Goal: Task Accomplishment & Management: Manage account settings

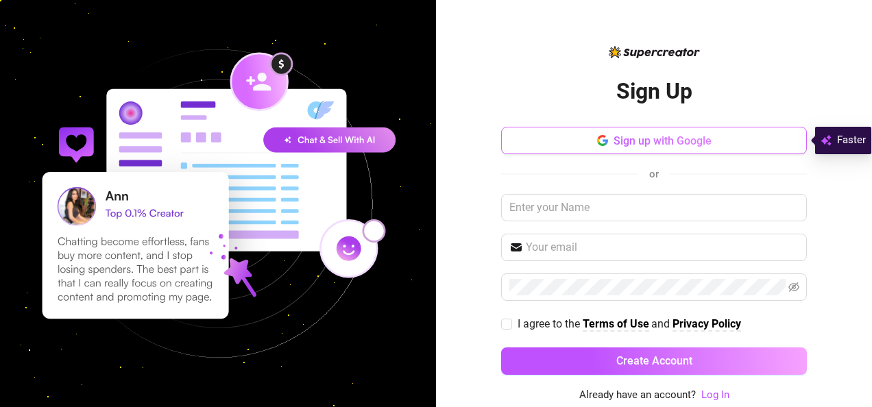
click at [661, 143] on span "Sign up with Google" at bounding box center [663, 140] width 98 height 13
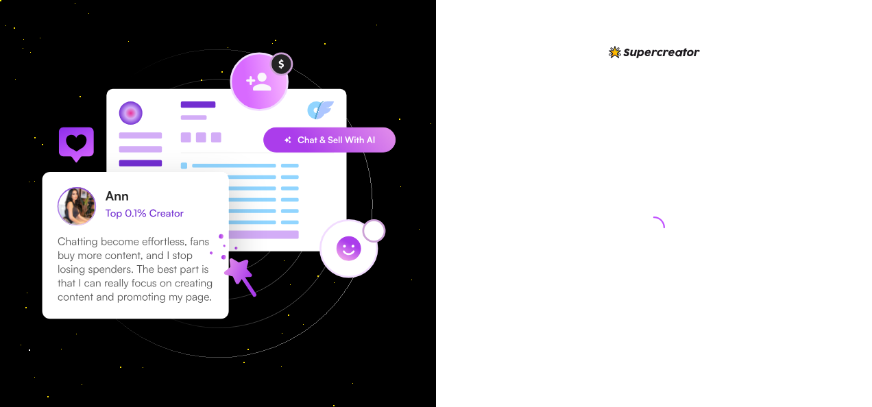
click at [541, 154] on div at bounding box center [654, 214] width 306 height 341
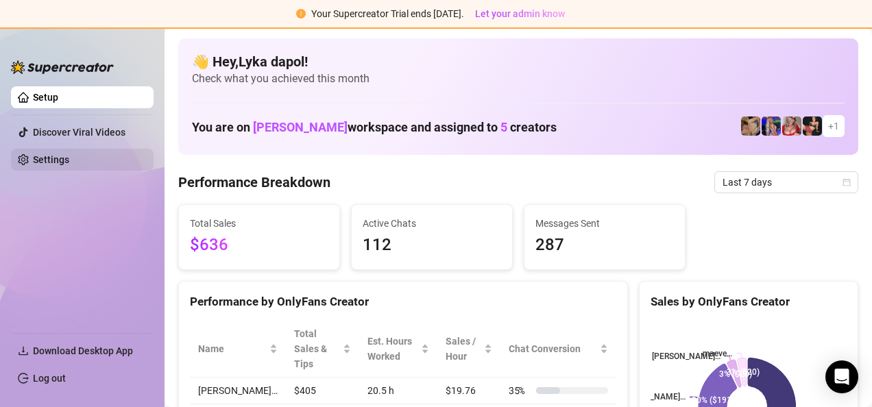
click at [69, 164] on link "Settings" at bounding box center [51, 159] width 36 height 11
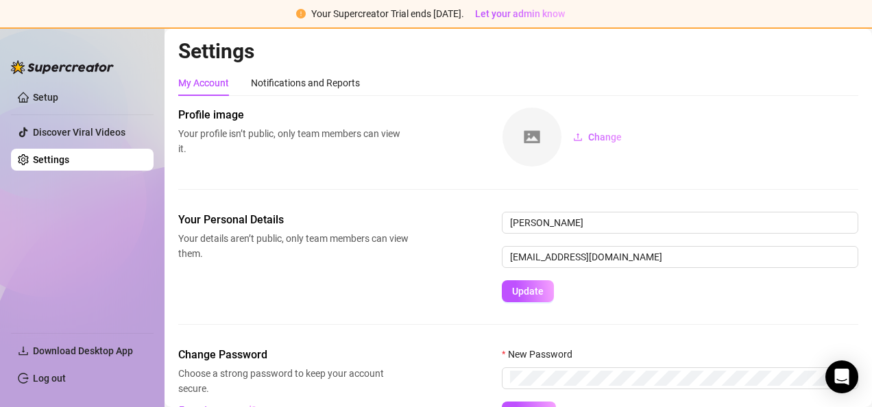
scroll to position [73, 0]
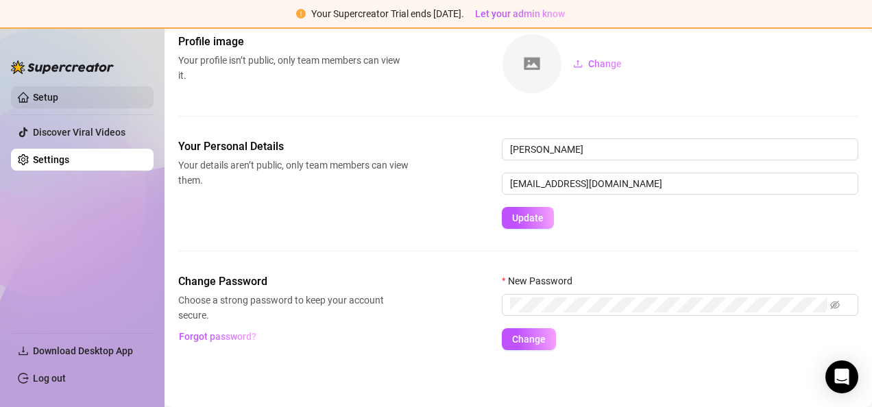
click at [58, 102] on link "Setup" at bounding box center [45, 97] width 25 height 11
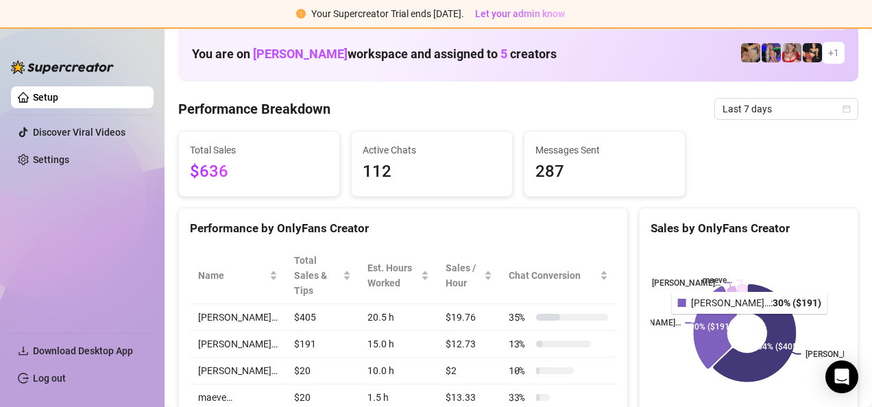
click at [719, 322] on icon at bounding box center [715, 328] width 43 height 82
click at [782, 49] on img at bounding box center [791, 52] width 19 height 19
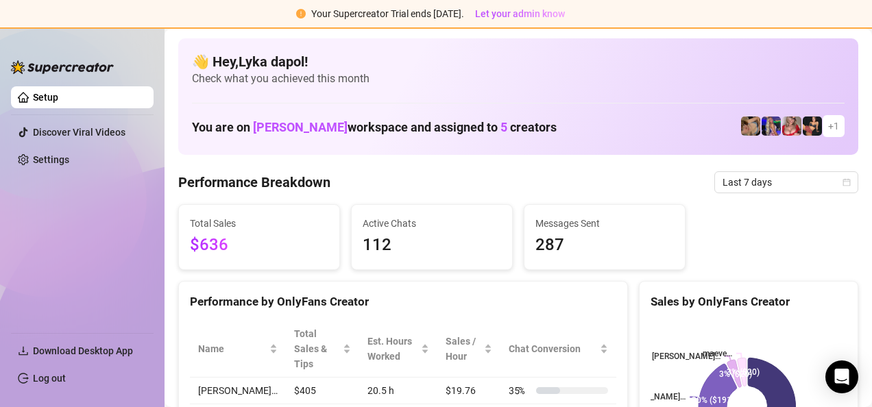
click at [282, 132] on span "[PERSON_NAME]" at bounding box center [300, 127] width 95 height 14
click at [58, 92] on link "Setup" at bounding box center [45, 97] width 25 height 11
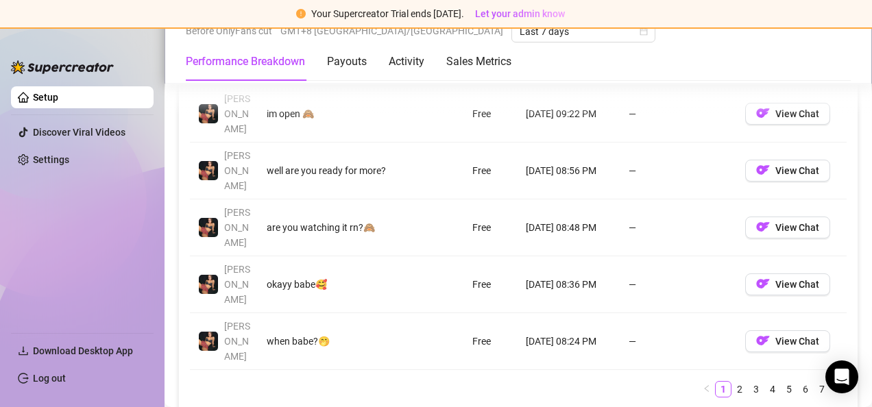
scroll to position [1782, 0]
